Goal: Task Accomplishment & Management: Manage account settings

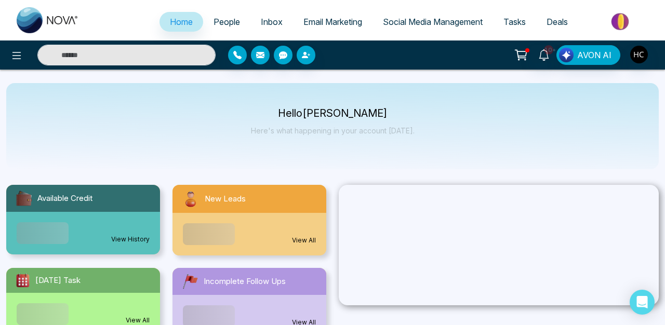
select select "*"
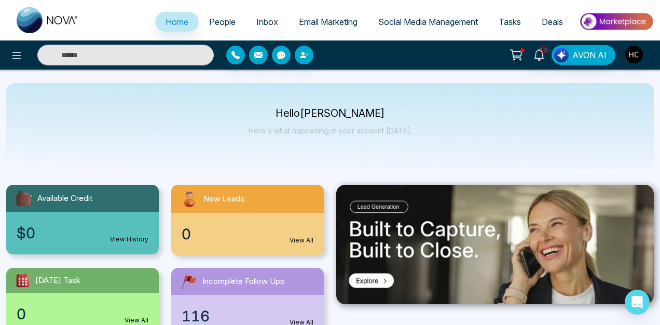
click at [221, 26] on link "People" at bounding box center [222, 22] width 47 height 20
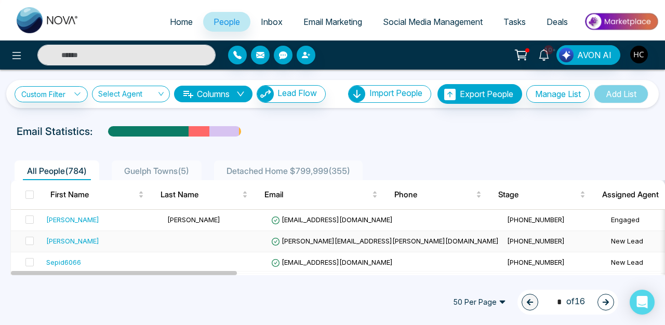
scroll to position [75, 0]
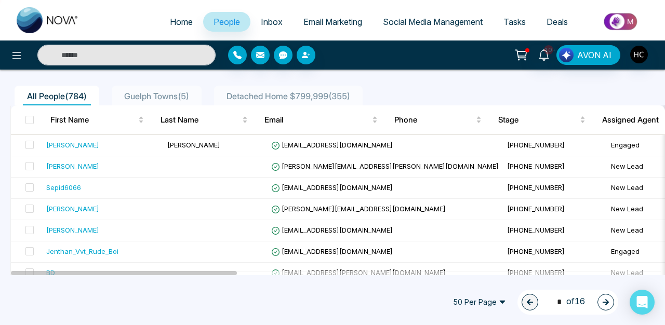
click at [476, 292] on div "50 Per Page 1 * of 16" at bounding box center [531, 302] width 172 height 25
click at [474, 301] on span "50 Per Page" at bounding box center [478, 302] width 67 height 17
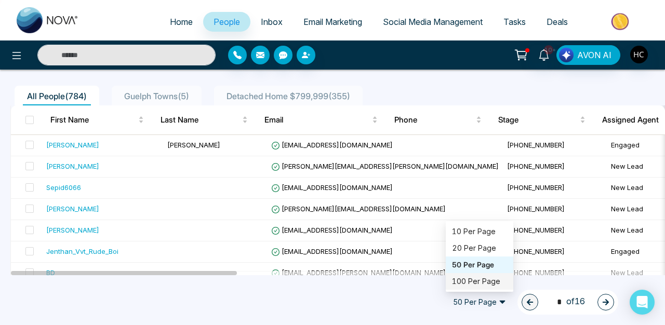
click at [471, 279] on div "100 Per Page" at bounding box center [479, 281] width 55 height 11
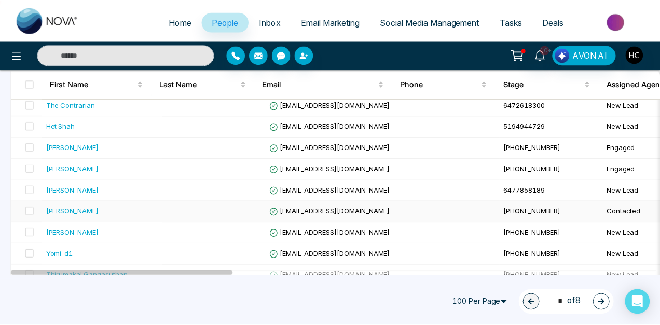
scroll to position [2044, 0]
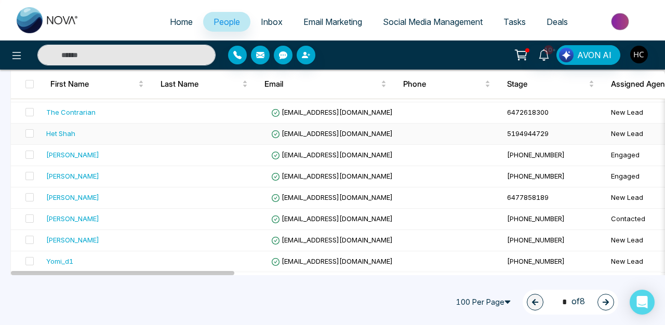
click at [66, 130] on div "Het Shah" at bounding box center [60, 133] width 29 height 10
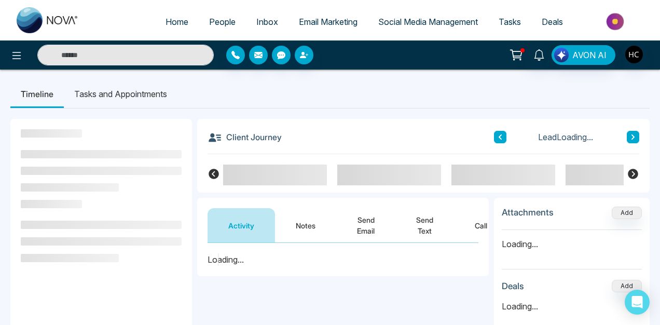
scroll to position [140, 0]
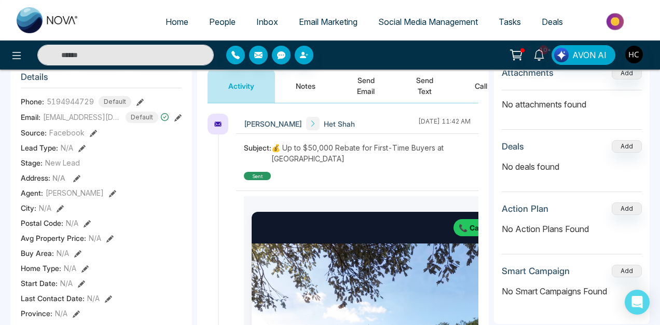
click at [295, 78] on button "Notes" at bounding box center [305, 86] width 61 height 34
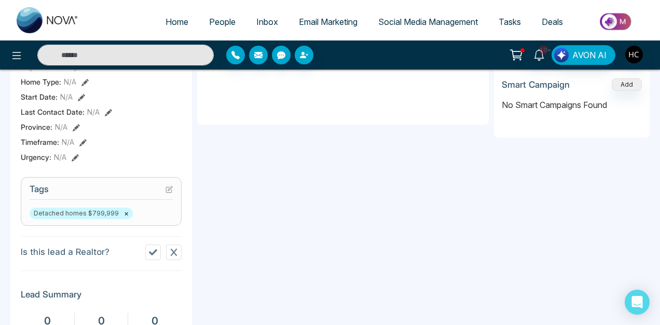
scroll to position [151, 0]
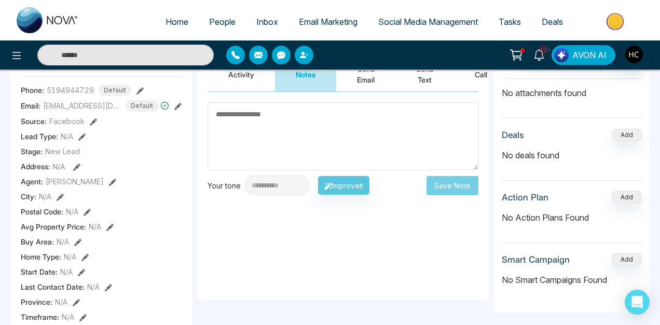
click at [297, 260] on div "**********" at bounding box center [343, 196] width 292 height 208
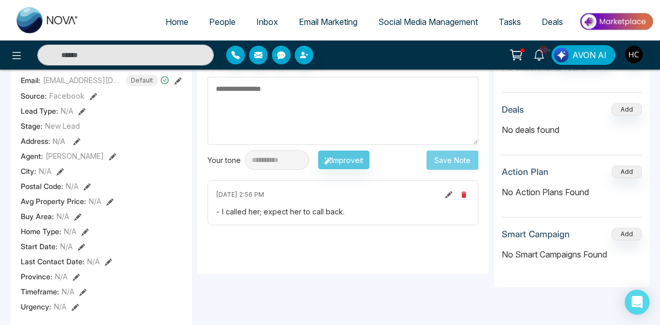
scroll to position [0, 0]
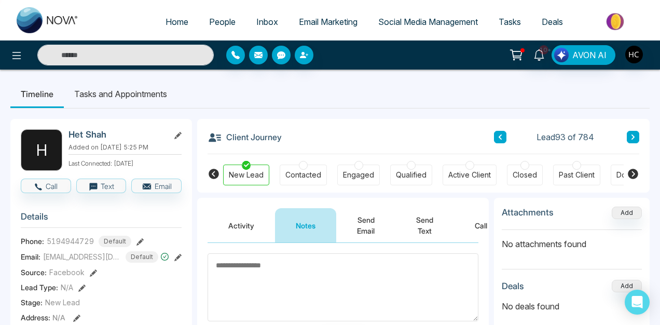
click at [181, 261] on icon at bounding box center [177, 257] width 7 height 7
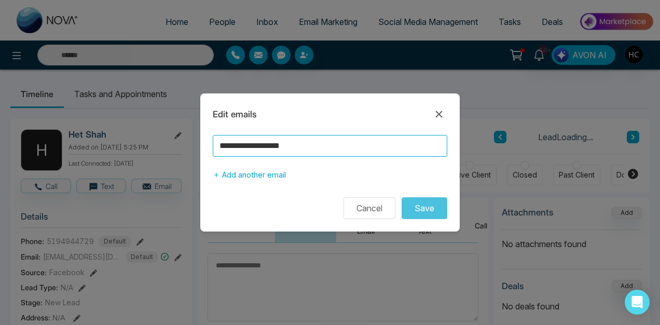
click at [276, 145] on input "**********" at bounding box center [330, 146] width 235 height 22
type input "**********"
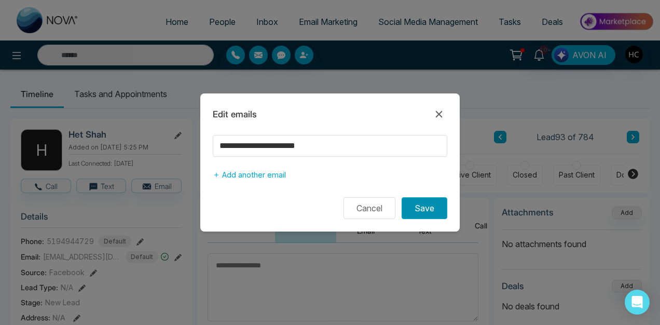
click at [427, 210] on button "Save" at bounding box center [425, 208] width 46 height 22
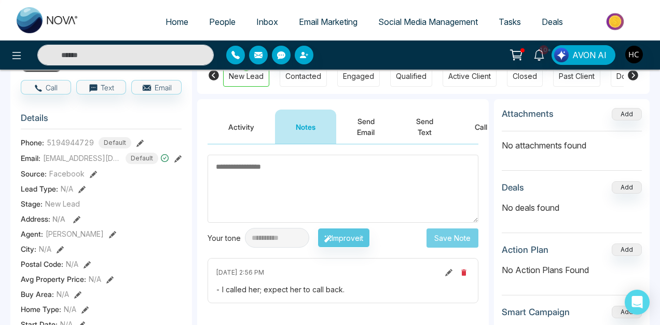
scroll to position [97, 0]
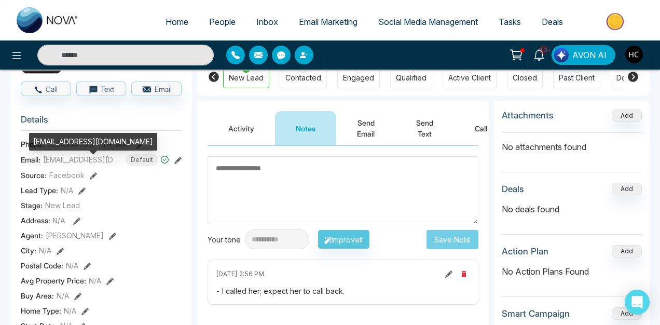
click at [91, 165] on span "[EMAIL_ADDRESS][DOMAIN_NAME]" at bounding box center [82, 159] width 78 height 11
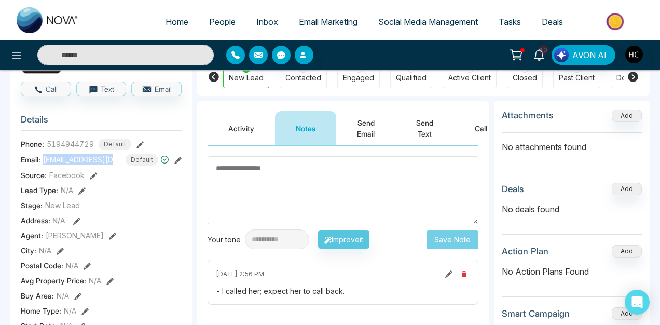
scroll to position [44, 0]
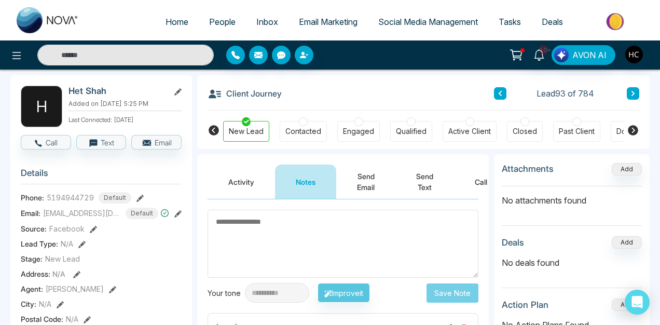
click at [73, 202] on span "5194944729" at bounding box center [70, 197] width 47 height 11
copy span "5194944729"
click at [101, 215] on span "[EMAIL_ADDRESS][DOMAIN_NAME]" at bounding box center [82, 213] width 78 height 11
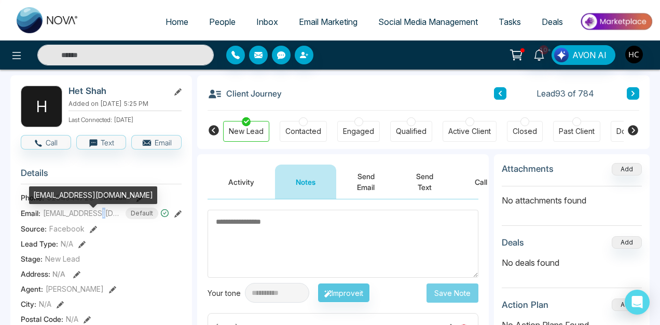
click at [101, 215] on span "[EMAIL_ADDRESS][DOMAIN_NAME]" at bounding box center [82, 213] width 78 height 11
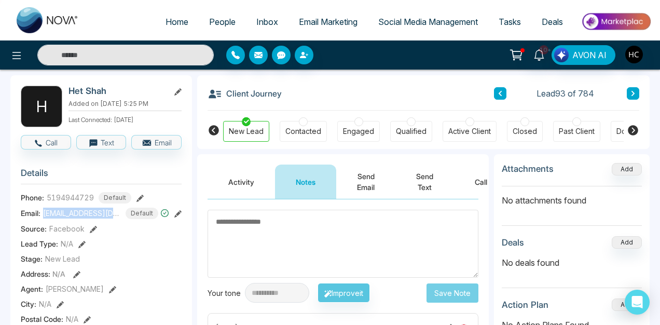
scroll to position [0, 0]
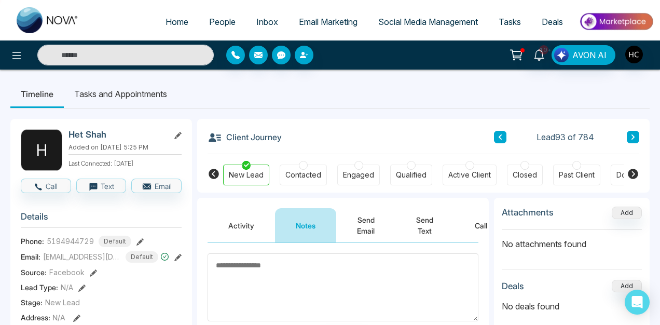
click at [273, 267] on textarea at bounding box center [343, 287] width 271 height 68
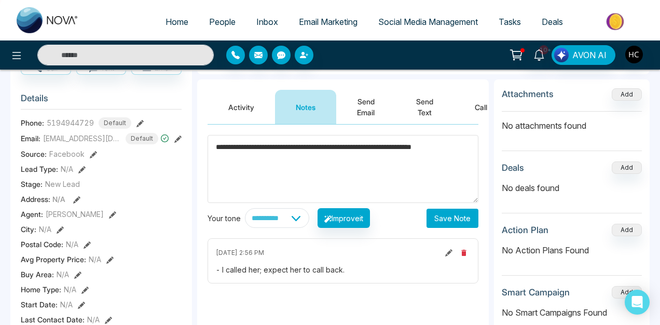
scroll to position [136, 0]
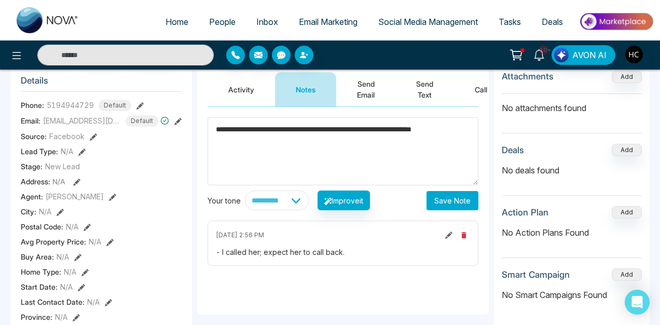
type textarea "**********"
click at [460, 198] on button "Save Note" at bounding box center [453, 200] width 52 height 19
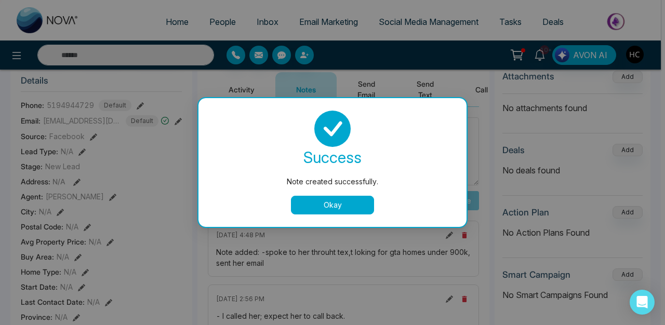
click at [353, 208] on button "Okay" at bounding box center [332, 205] width 83 height 19
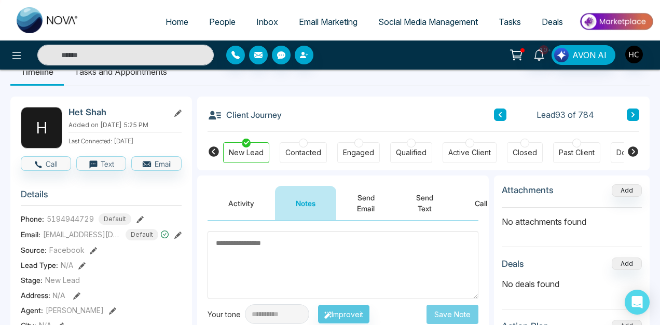
scroll to position [24, 0]
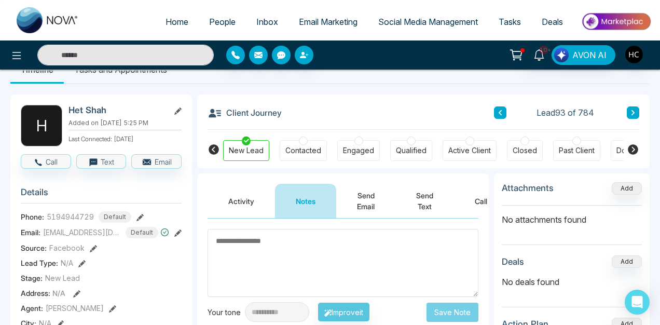
click at [348, 149] on div "Engaged" at bounding box center [358, 150] width 31 height 10
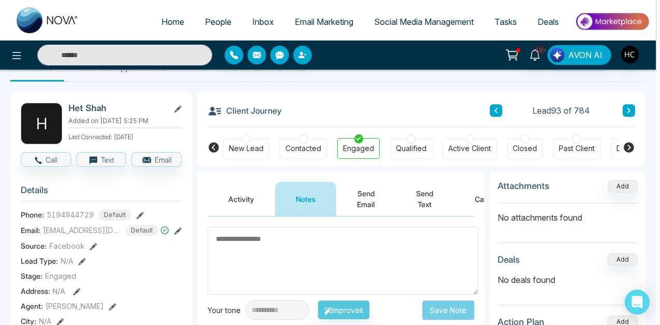
scroll to position [120, 0]
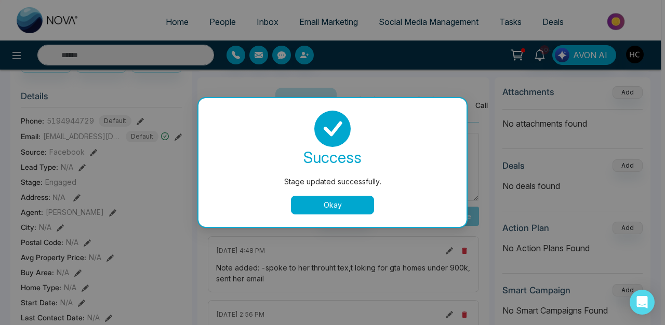
click at [338, 200] on button "Okay" at bounding box center [332, 205] width 83 height 19
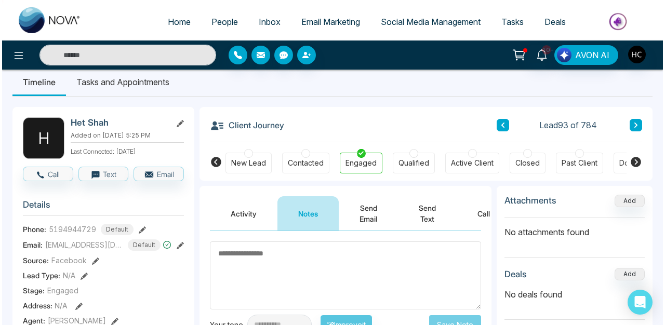
scroll to position [0, 0]
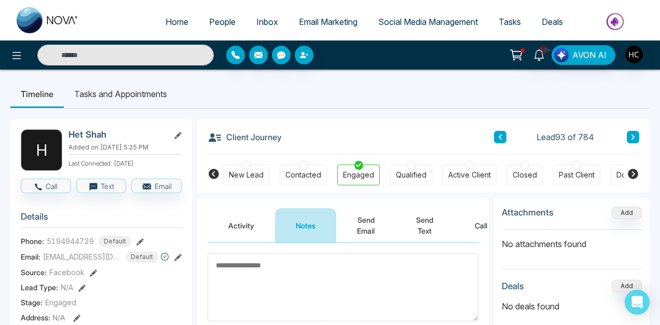
click at [141, 98] on li "Tasks and Appointments" at bounding box center [121, 94] width 114 height 28
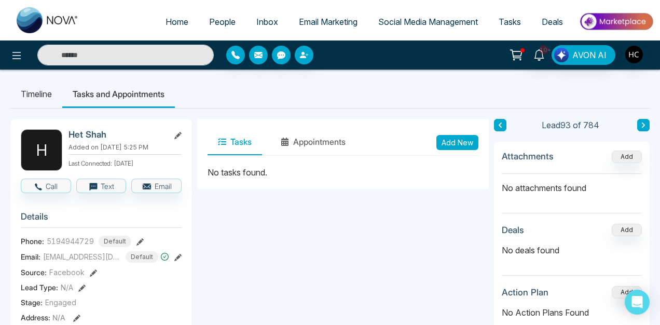
click at [458, 146] on button "Add New" at bounding box center [458, 142] width 42 height 15
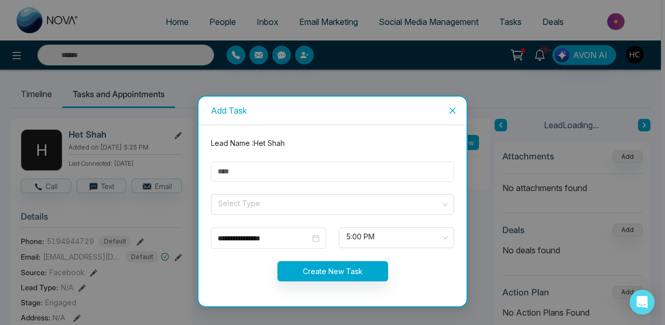
click at [305, 169] on input "text" at bounding box center [332, 171] width 243 height 20
click at [272, 209] on input "search" at bounding box center [328, 203] width 223 height 16
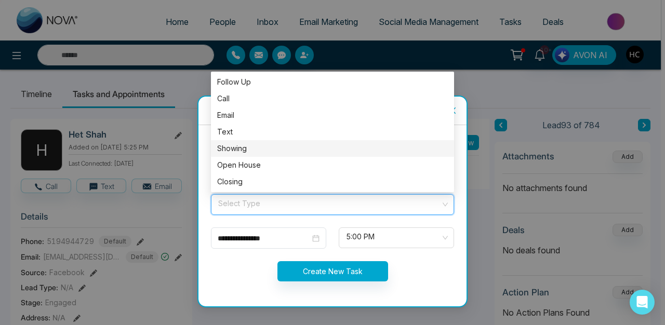
click at [257, 267] on div "Create New Task" at bounding box center [332, 271] width 255 height 20
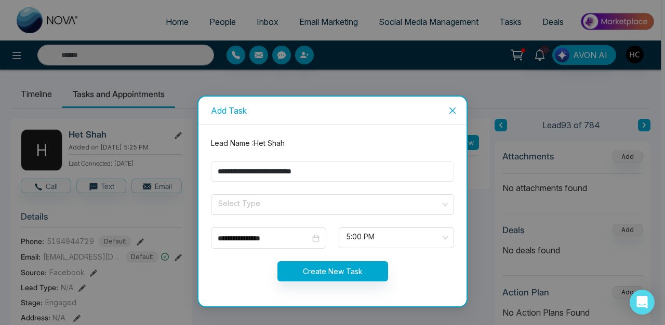
drag, startPoint x: 246, startPoint y: 173, endPoint x: 314, endPoint y: 148, distance: 72.7
click at [314, 148] on form "**********" at bounding box center [332, 216] width 255 height 156
drag, startPoint x: 295, startPoint y: 173, endPoint x: 201, endPoint y: 163, distance: 94.5
click at [196, 170] on div "**********" at bounding box center [332, 162] width 665 height 325
type input "*"
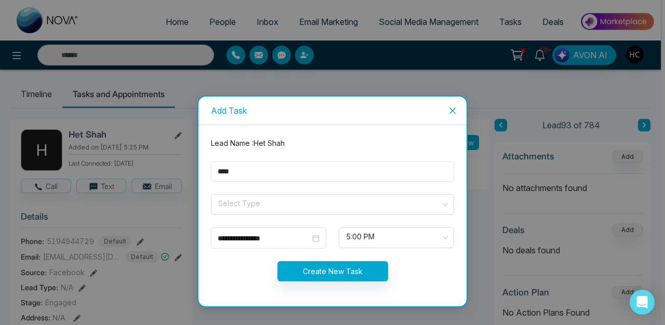
type input "****"
click at [251, 262] on div "Create New Task" at bounding box center [332, 271] width 255 height 20
click at [311, 237] on div "**********" at bounding box center [269, 238] width 102 height 11
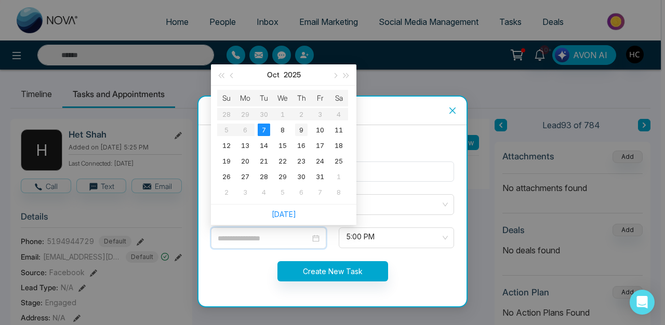
type input "**********"
click at [303, 131] on div "9" at bounding box center [301, 130] width 12 height 12
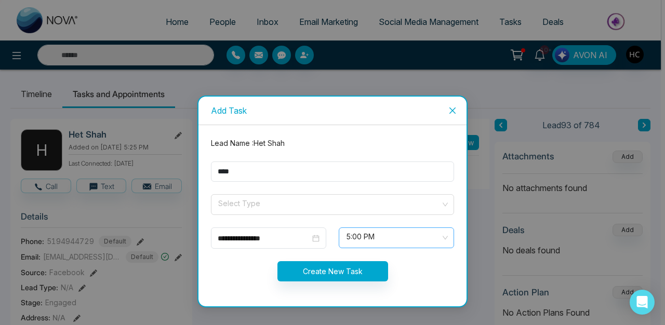
click at [378, 239] on span "5:00 PM" at bounding box center [396, 238] width 101 height 18
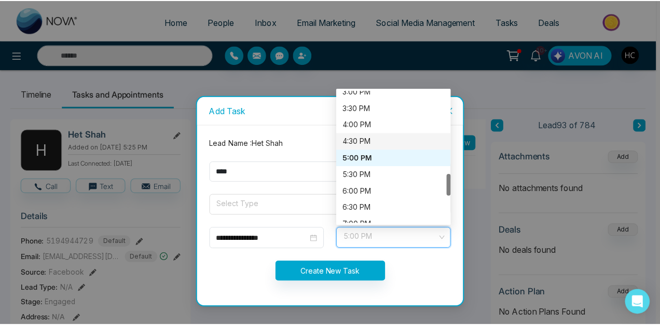
scroll to position [522, 0]
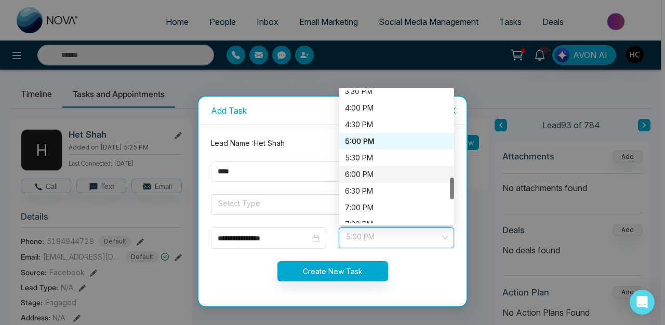
click at [361, 173] on div "6:00 PM" at bounding box center [396, 174] width 103 height 11
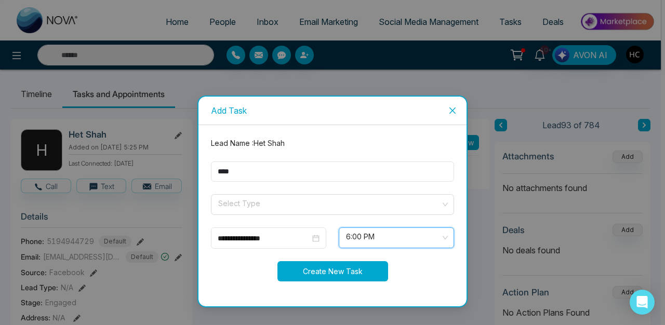
click at [338, 267] on button "Create New Task" at bounding box center [332, 271] width 111 height 20
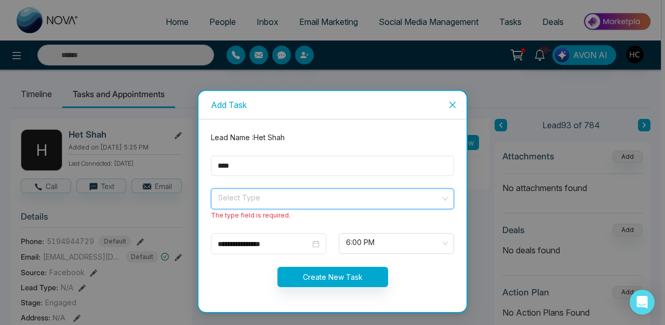
click at [275, 193] on input "search" at bounding box center [328, 197] width 223 height 16
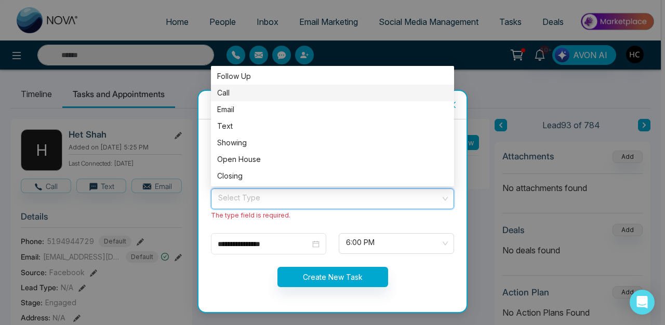
click at [233, 94] on div "Call" at bounding box center [332, 92] width 231 height 11
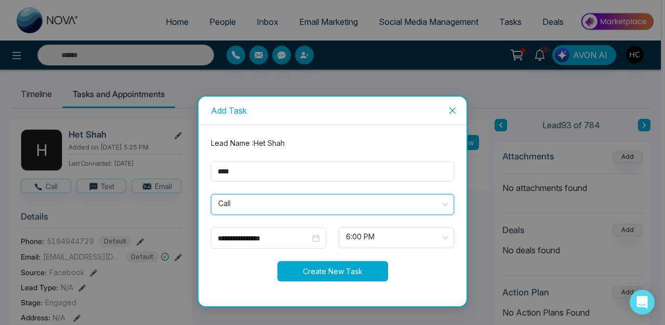
click at [323, 266] on button "Create New Task" at bounding box center [332, 271] width 111 height 20
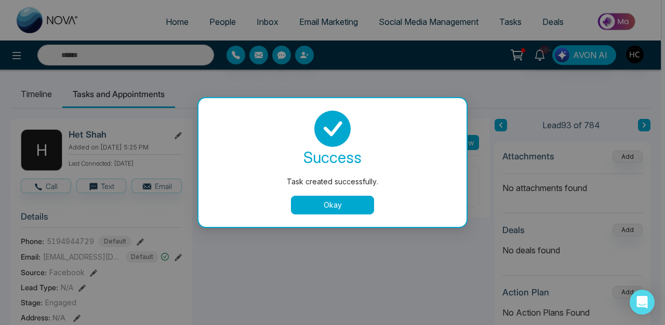
click at [332, 214] on div "success Task created successfully. Okay" at bounding box center [332, 162] width 268 height 129
click at [336, 208] on button "Okay" at bounding box center [332, 205] width 83 height 19
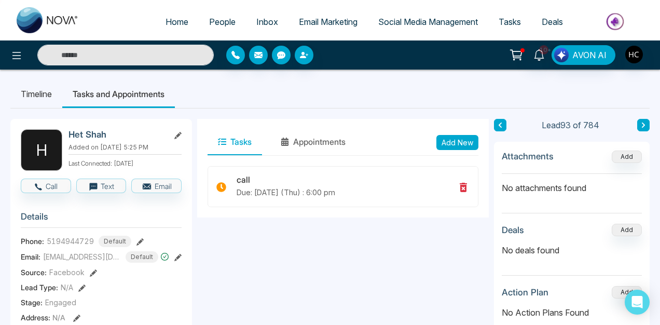
click at [130, 58] on input "text" at bounding box center [125, 55] width 177 height 21
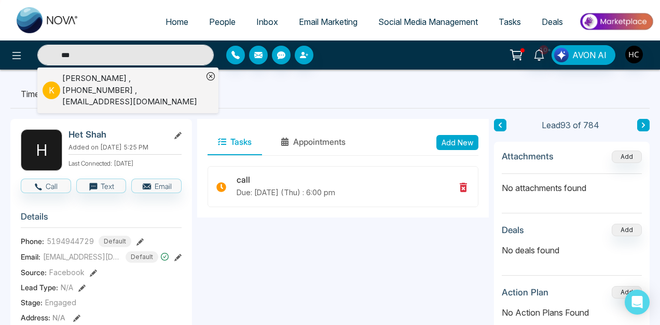
type input "***"
click at [74, 91] on div "[PERSON_NAME] , [PHONE_NUMBER] , [EMAIL_ADDRESS][DOMAIN_NAME]" at bounding box center [132, 90] width 141 height 35
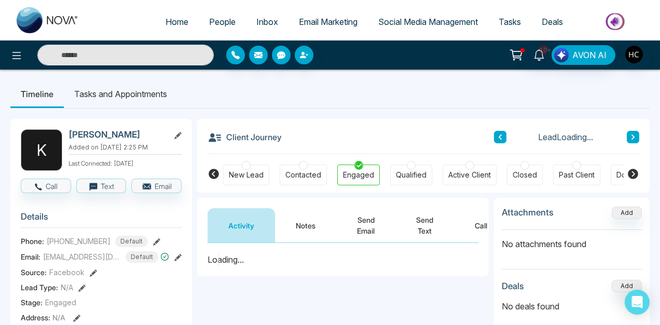
click at [305, 228] on button "Notes" at bounding box center [305, 225] width 61 height 34
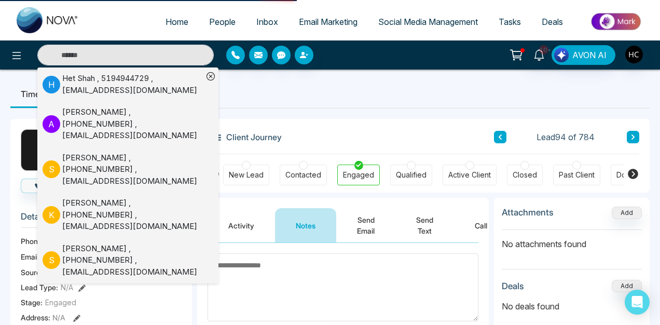
click at [349, 143] on div "Client Journey Lead 94 of 784" at bounding box center [424, 136] width 432 height 35
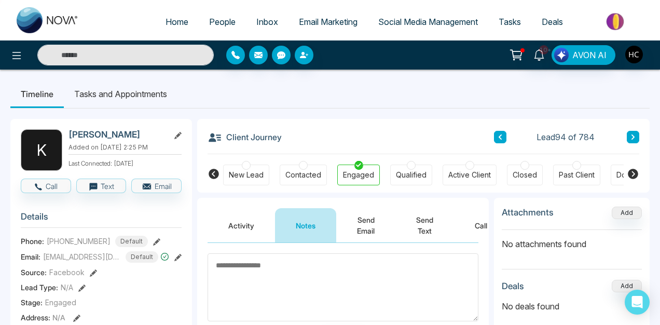
click at [61, 247] on span "[PHONE_NUMBER]" at bounding box center [79, 241] width 64 height 11
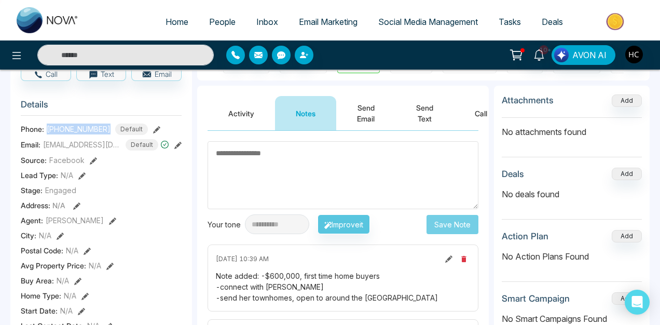
scroll to position [21, 0]
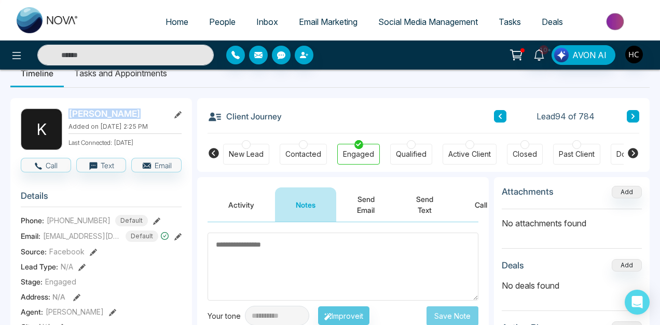
drag, startPoint x: 69, startPoint y: 116, endPoint x: 173, endPoint y: 116, distance: 104.4
click at [173, 116] on div "[PERSON_NAME]" at bounding box center [125, 114] width 113 height 11
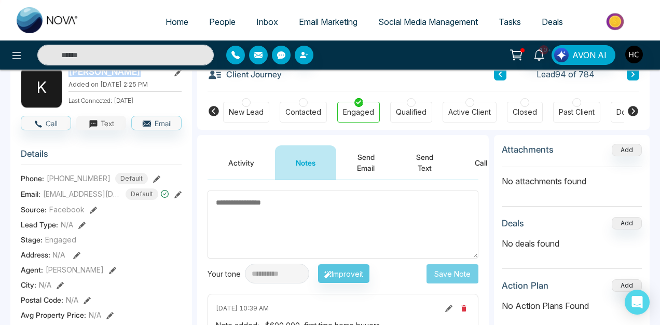
scroll to position [69, 0]
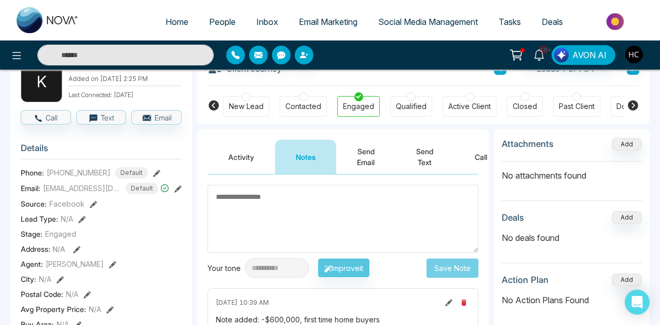
click at [173, 193] on div "Email: [EMAIL_ADDRESS][DOMAIN_NAME] Default" at bounding box center [101, 188] width 161 height 11
click at [178, 193] on icon at bounding box center [177, 188] width 7 height 7
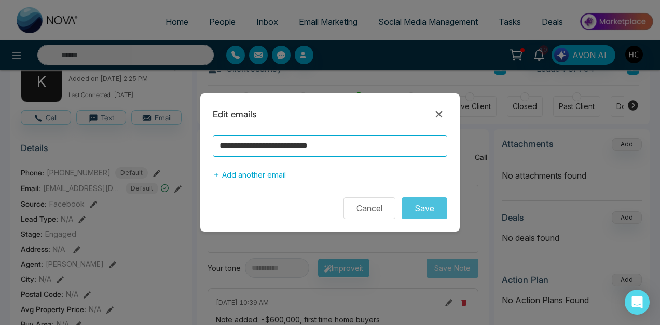
click at [331, 140] on input "**********" at bounding box center [330, 146] width 235 height 22
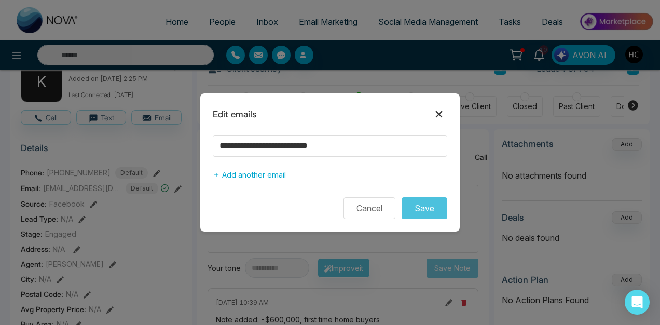
click at [444, 111] on icon at bounding box center [439, 114] width 12 height 12
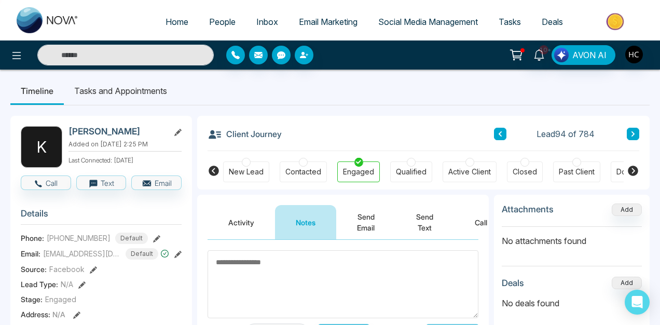
scroll to position [1, 0]
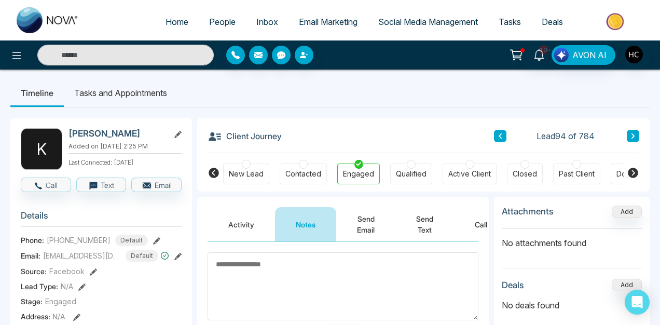
click at [147, 99] on li "Tasks and Appointments" at bounding box center [121, 93] width 114 height 28
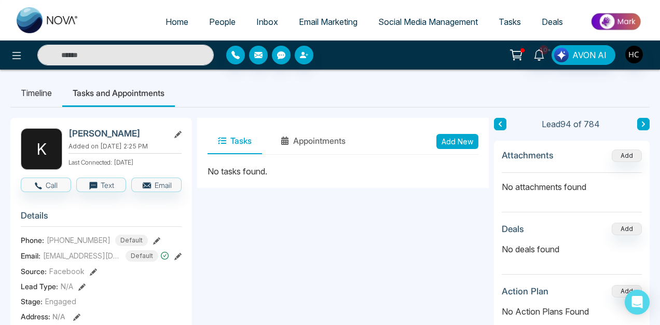
click at [451, 140] on button "Add New" at bounding box center [458, 141] width 42 height 15
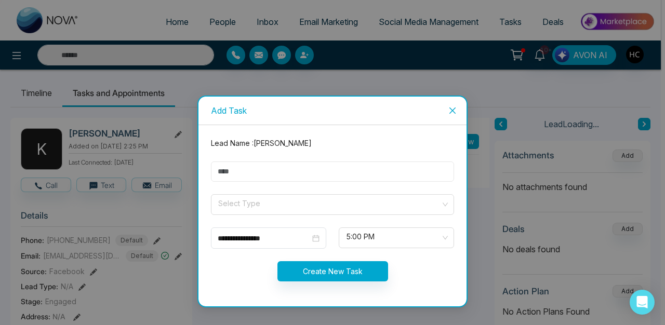
click at [295, 175] on input "text" at bounding box center [332, 171] width 243 height 20
click at [248, 207] on input "search" at bounding box center [328, 203] width 223 height 16
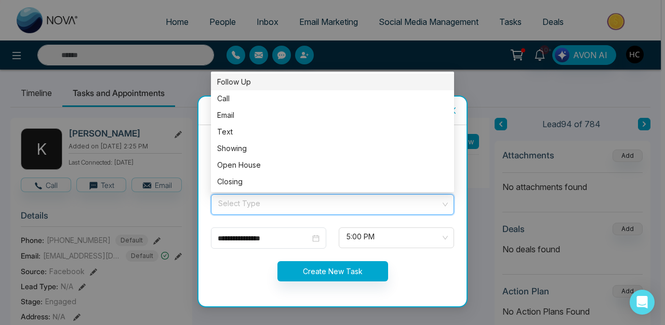
click at [248, 207] on input "search" at bounding box center [328, 203] width 223 height 16
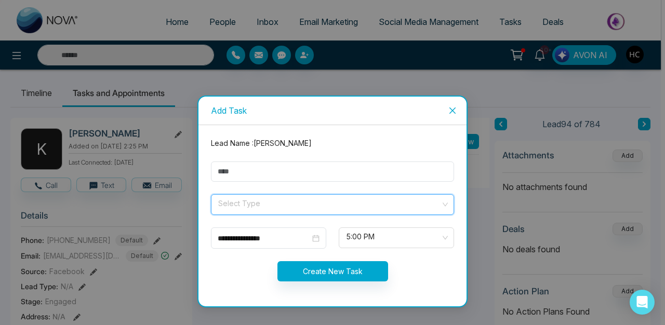
click at [235, 208] on input "search" at bounding box center [328, 203] width 223 height 16
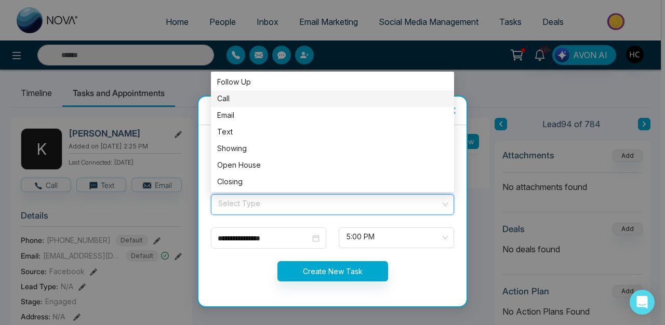
click at [225, 96] on div "Call" at bounding box center [332, 98] width 231 height 11
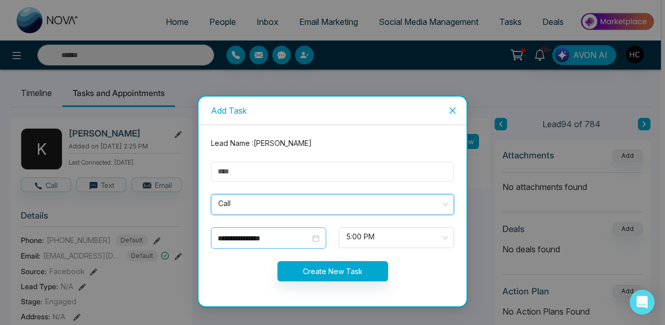
click at [280, 235] on input "**********" at bounding box center [264, 238] width 92 height 11
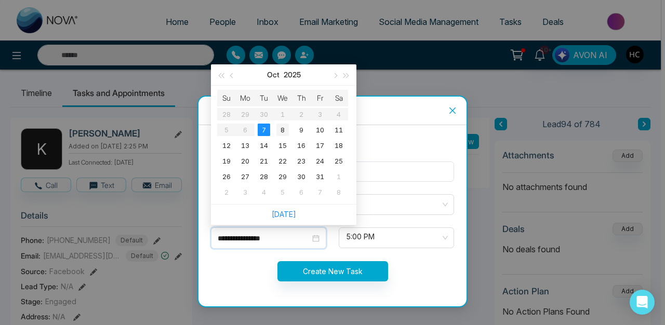
type input "**********"
click at [281, 132] on div "8" at bounding box center [282, 130] width 12 height 12
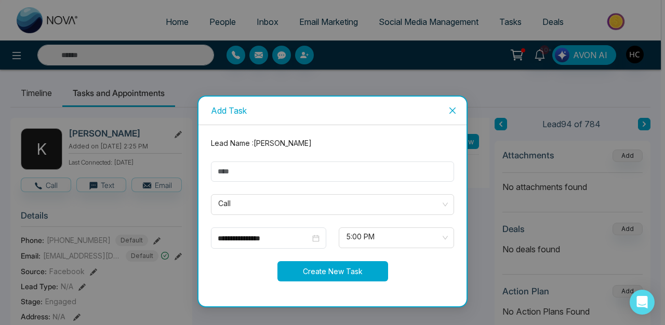
click at [355, 270] on button "Create New Task" at bounding box center [332, 271] width 111 height 20
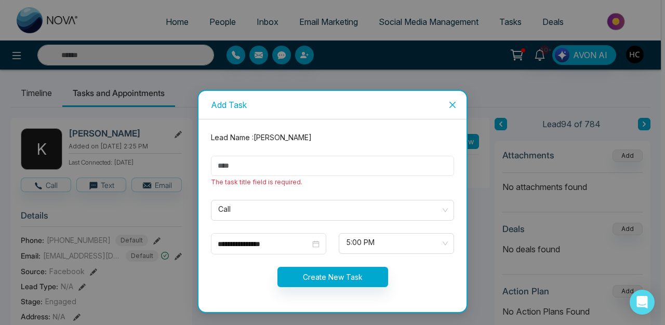
click at [333, 171] on input "text" at bounding box center [332, 166] width 243 height 20
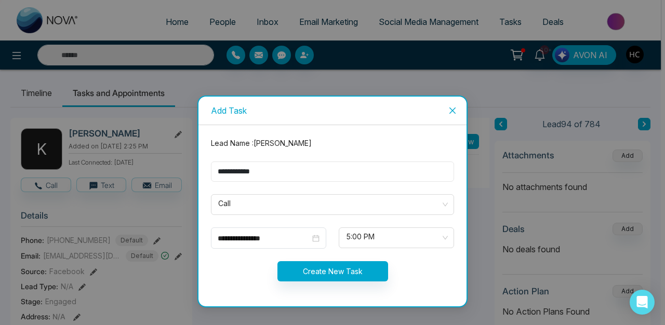
type input "**********"
click at [358, 279] on button "Create New Task" at bounding box center [332, 271] width 111 height 20
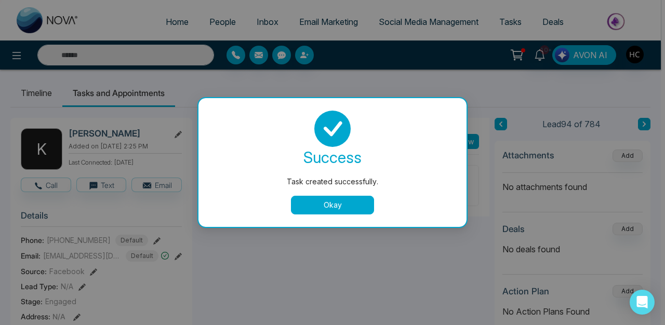
click at [345, 202] on button "Okay" at bounding box center [332, 205] width 83 height 19
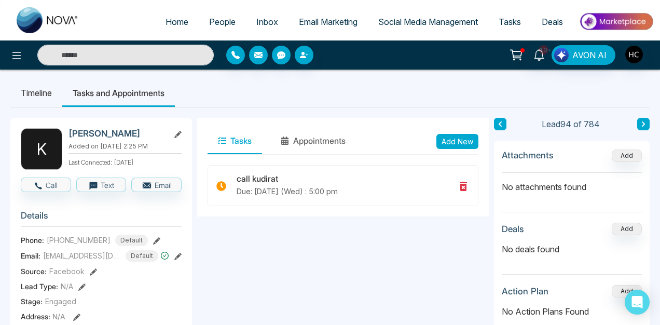
click at [130, 54] on input "text" at bounding box center [125, 55] width 177 height 21
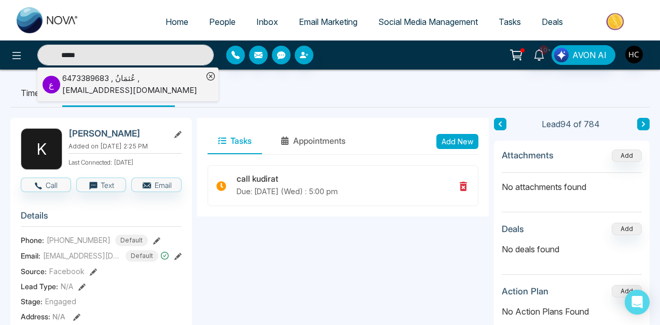
type input "*****"
click at [116, 81] on div "عُثمَانُ , 6473389683 , [EMAIL_ADDRESS][DOMAIN_NAME]" at bounding box center [132, 84] width 141 height 23
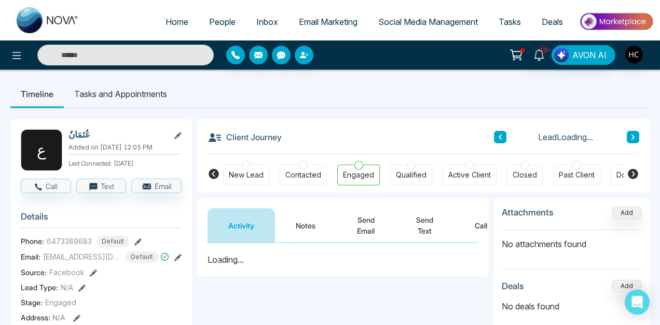
click at [300, 224] on button "Notes" at bounding box center [305, 225] width 61 height 34
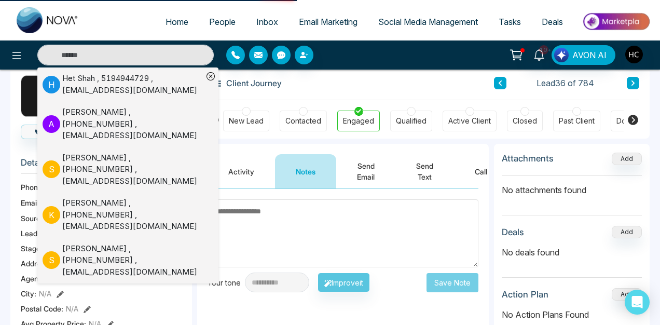
scroll to position [138, 0]
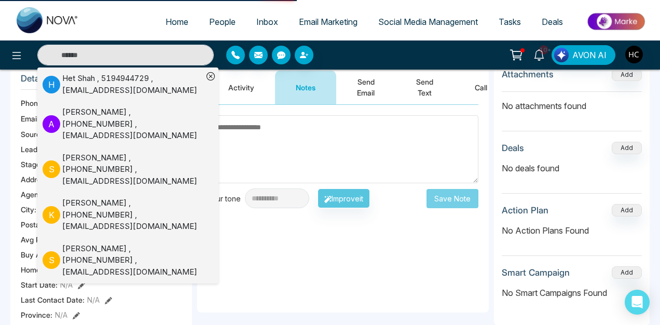
click at [300, 259] on div "**********" at bounding box center [343, 209] width 292 height 208
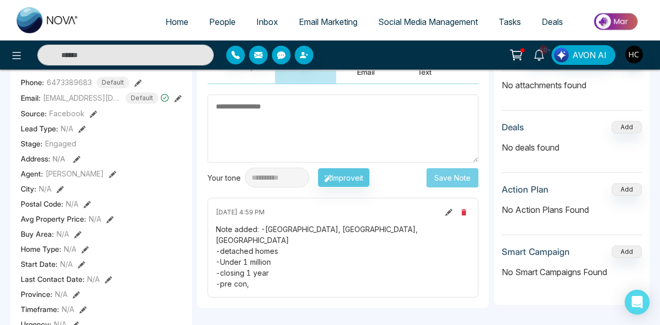
scroll to position [153, 0]
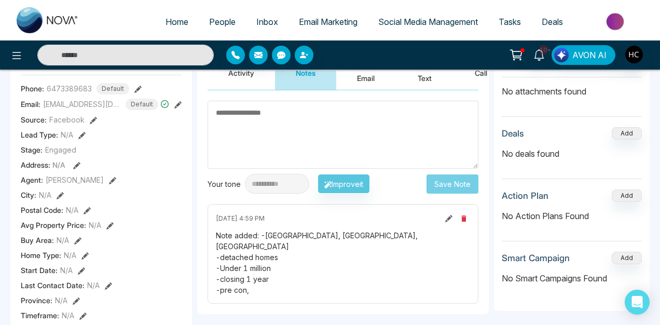
click at [258, 123] on textarea at bounding box center [343, 135] width 271 height 68
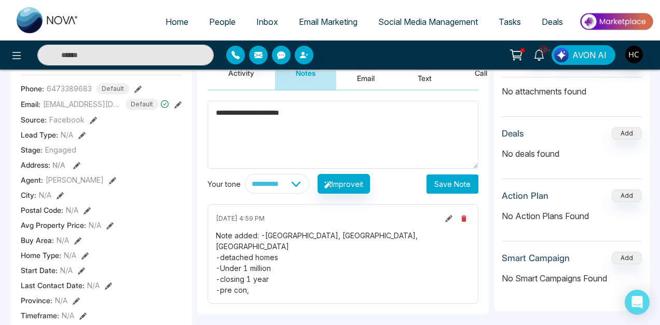
type textarea "**********"
click at [459, 183] on button "Save Note" at bounding box center [453, 183] width 52 height 19
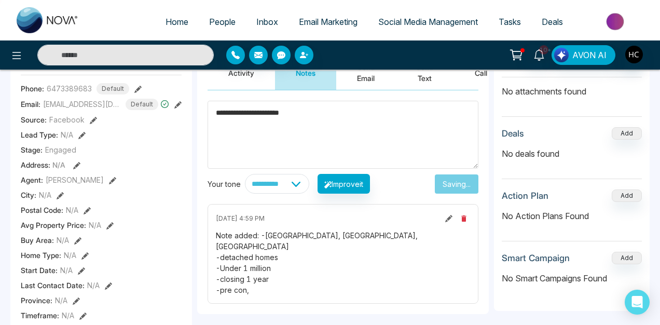
scroll to position [99, 0]
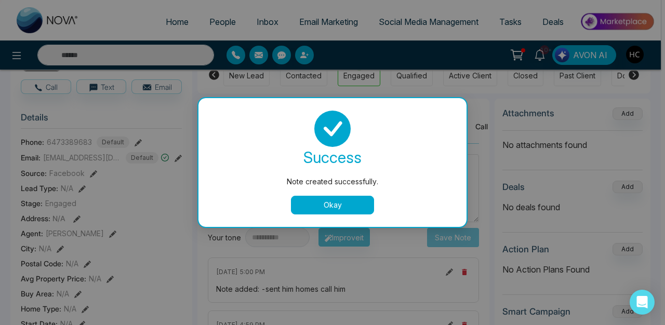
click at [344, 200] on button "Okay" at bounding box center [332, 205] width 83 height 19
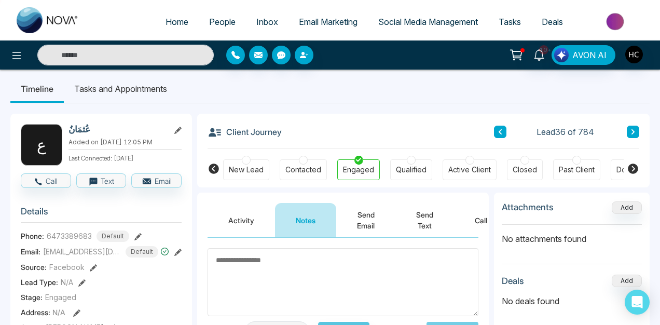
scroll to position [0, 0]
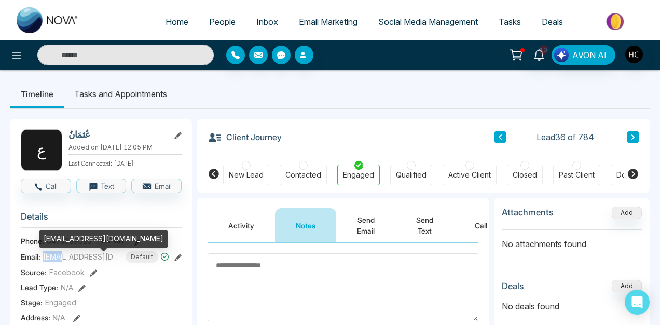
drag, startPoint x: 66, startPoint y: 260, endPoint x: 45, endPoint y: 259, distance: 20.8
click at [45, 259] on span "[EMAIL_ADDRESS][DOMAIN_NAME]" at bounding box center [82, 256] width 78 height 11
copy span "usman"
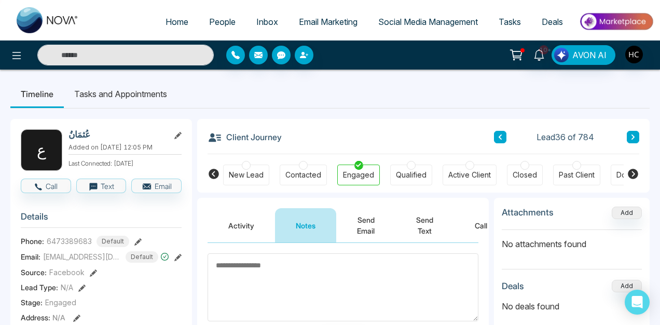
click at [76, 247] on span "6473389683" at bounding box center [69, 241] width 45 height 11
copy span "6473389683"
click at [92, 257] on span "[EMAIL_ADDRESS][DOMAIN_NAME]" at bounding box center [82, 256] width 78 height 11
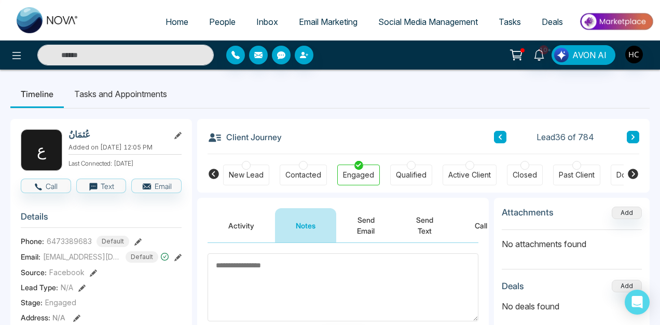
click at [91, 262] on span "[EMAIL_ADDRESS][DOMAIN_NAME]" at bounding box center [82, 256] width 78 height 11
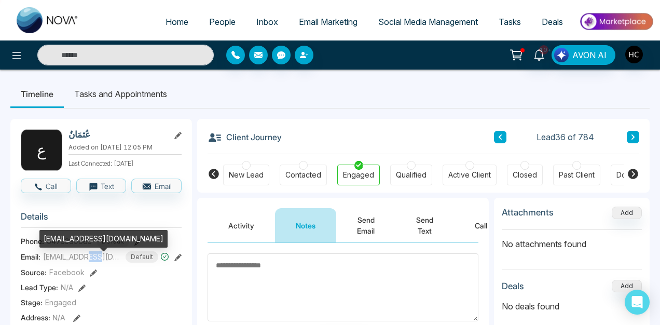
click at [91, 262] on span "[EMAIL_ADDRESS][DOMAIN_NAME]" at bounding box center [82, 256] width 78 height 11
